Goal: Information Seeking & Learning: Understand process/instructions

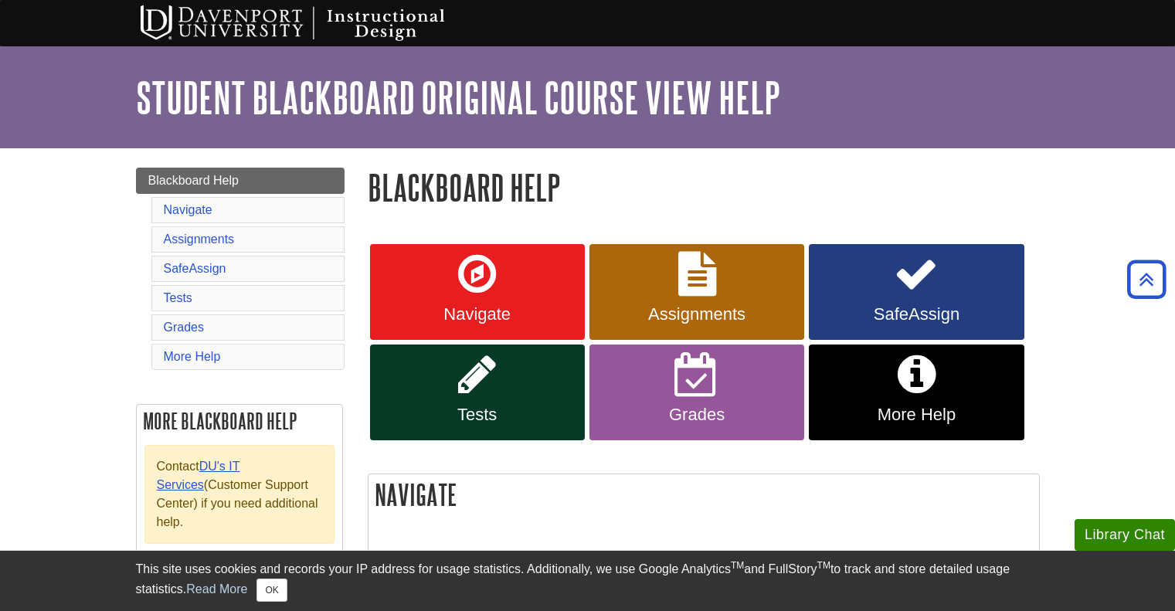
scroll to position [5654, 0]
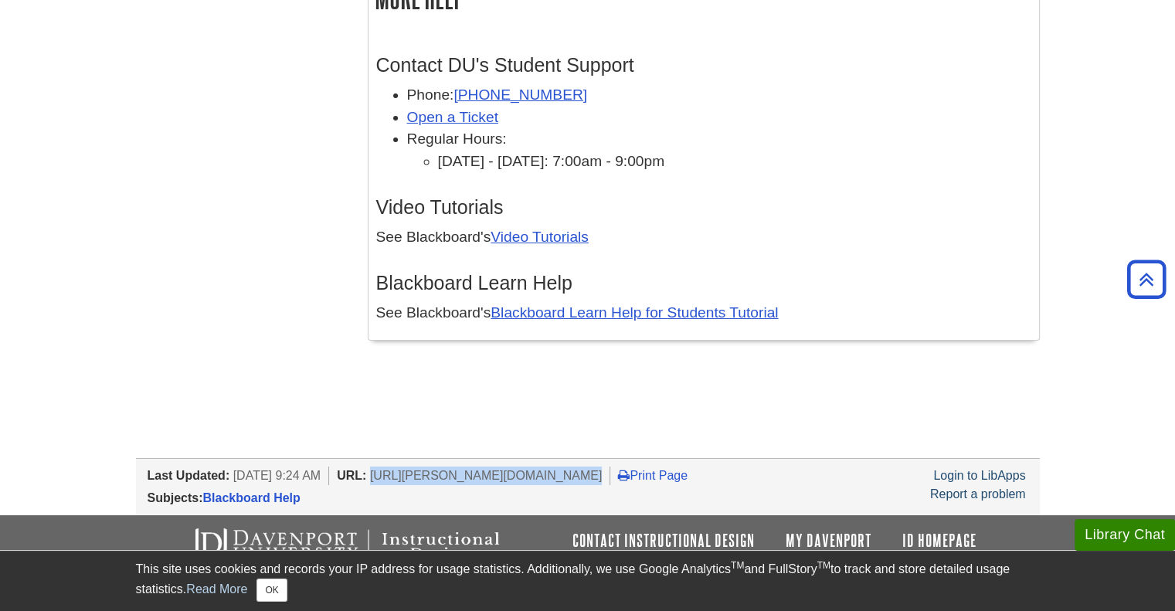
drag, startPoint x: 566, startPoint y: 464, endPoint x: 396, endPoint y: 461, distance: 170.8
click at [396, 469] on span "[URL][PERSON_NAME][DOMAIN_NAME]" at bounding box center [486, 475] width 233 height 13
copy span "[URL][PERSON_NAME][DOMAIN_NAME]"
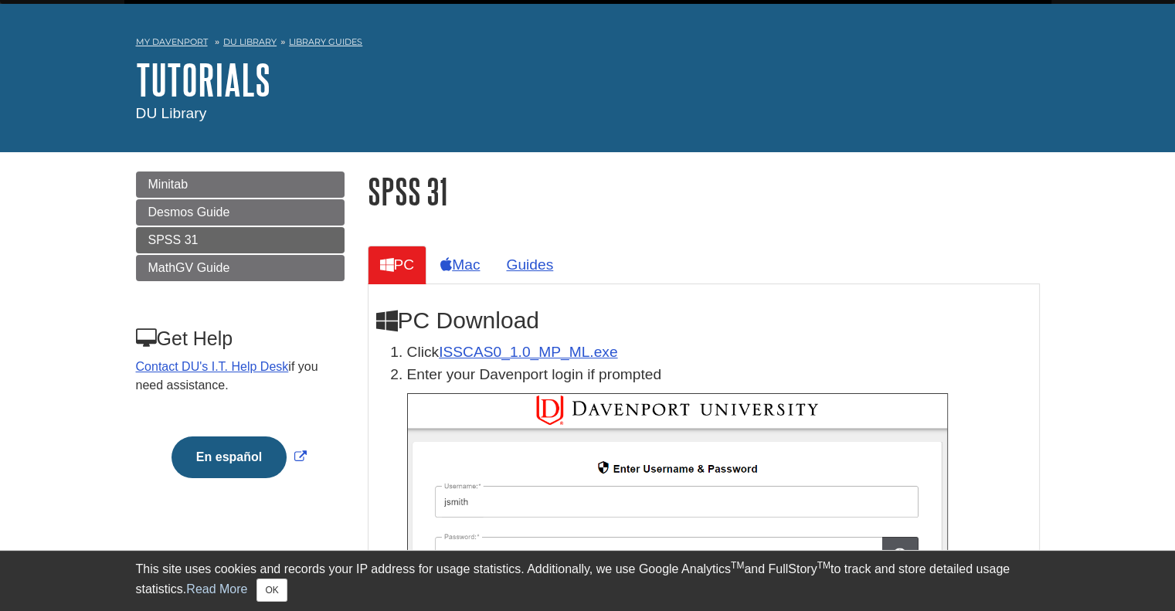
scroll to position [77, 0]
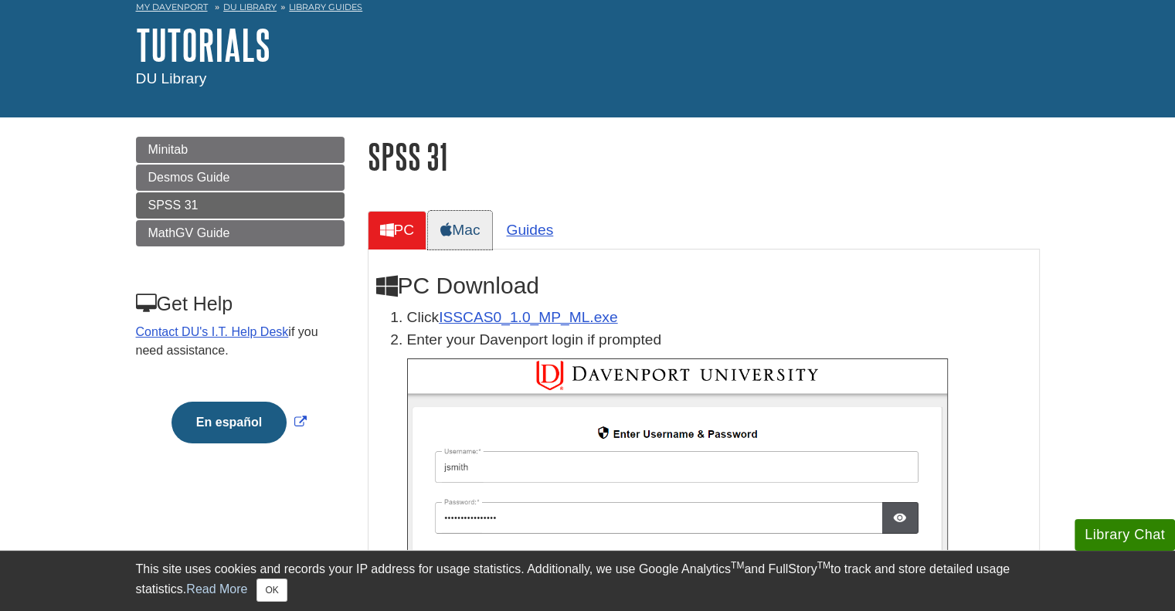
click at [468, 233] on link "Mac" at bounding box center [460, 230] width 64 height 38
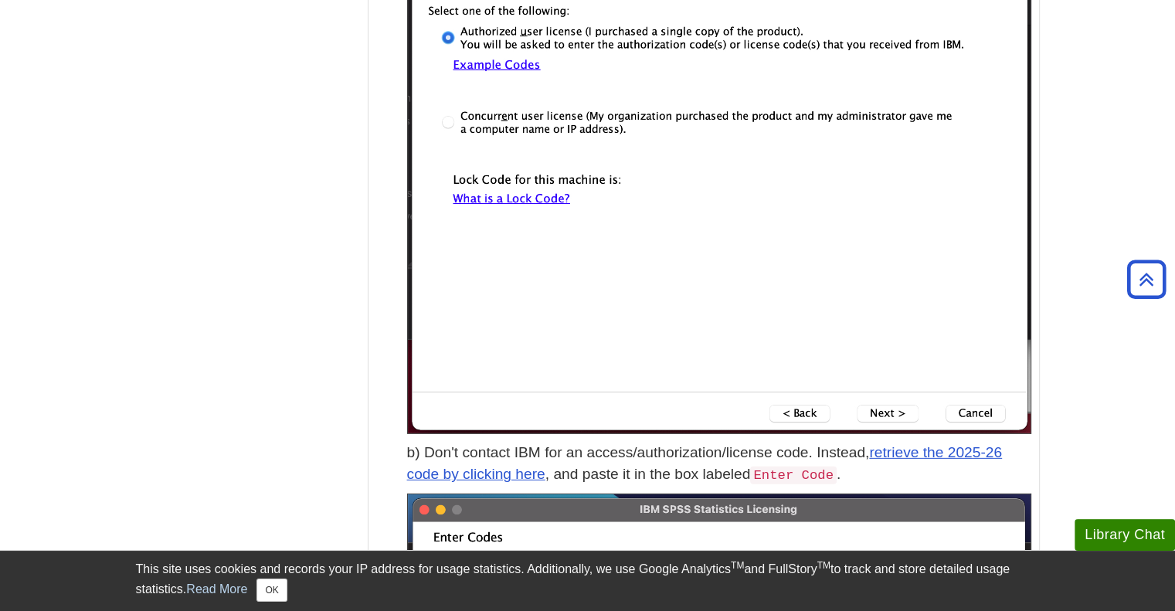
scroll to position [4637, 0]
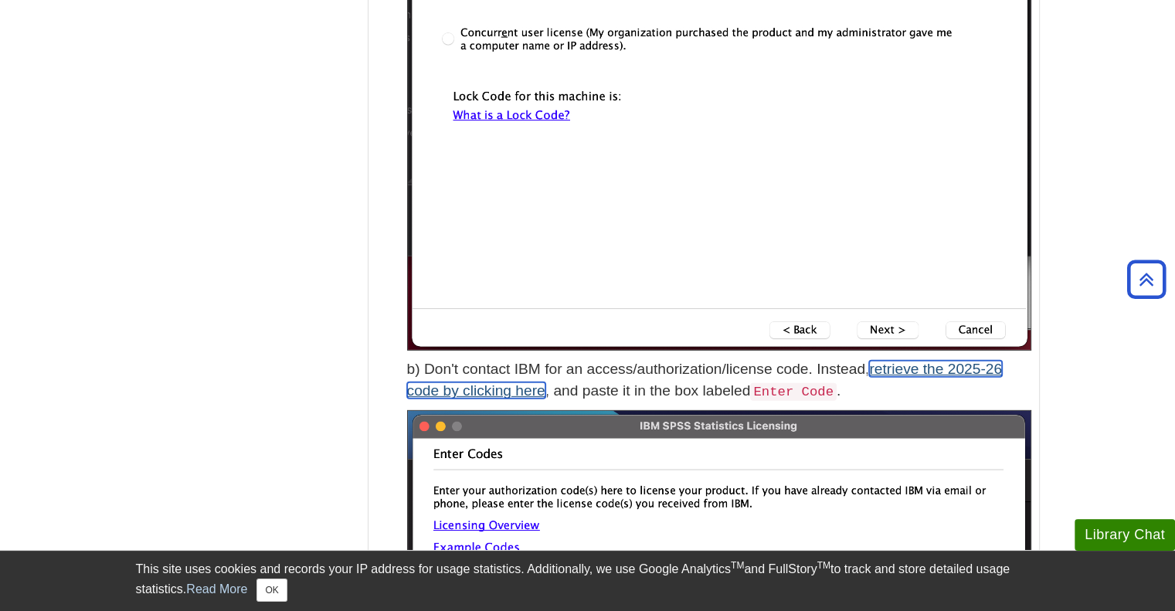
click at [945, 367] on link "retrieve the 2025-26 code by clicking here" at bounding box center [705, 380] width 596 height 39
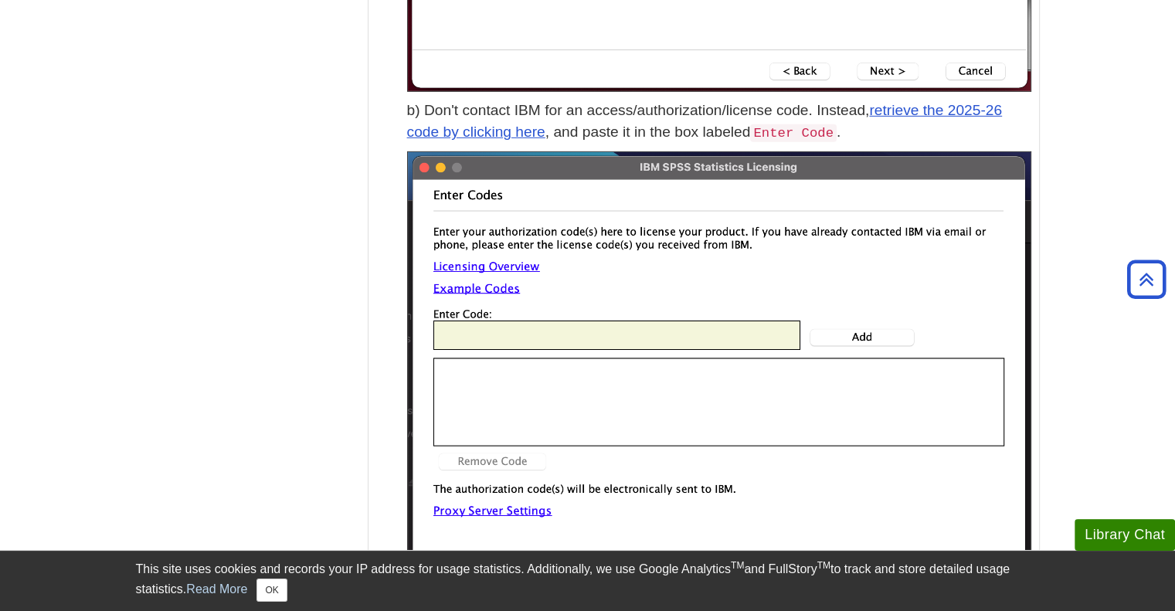
scroll to position [4714, 0]
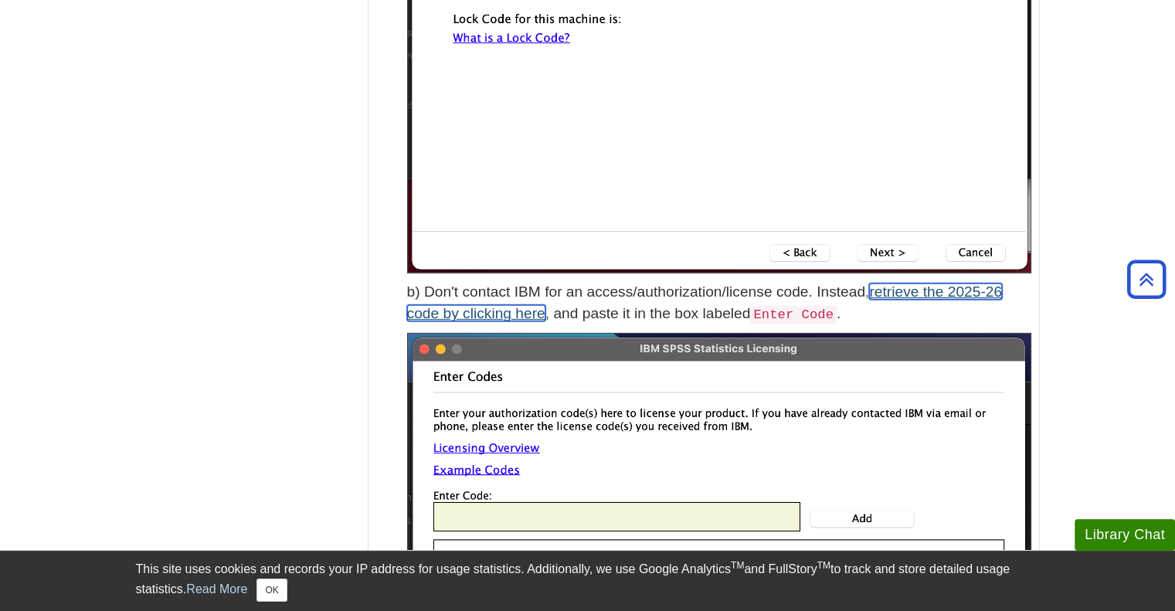
click at [946, 290] on link "retrieve the 2025-26 code by clicking here" at bounding box center [705, 303] width 596 height 39
